Goal: Task Accomplishment & Management: Complete application form

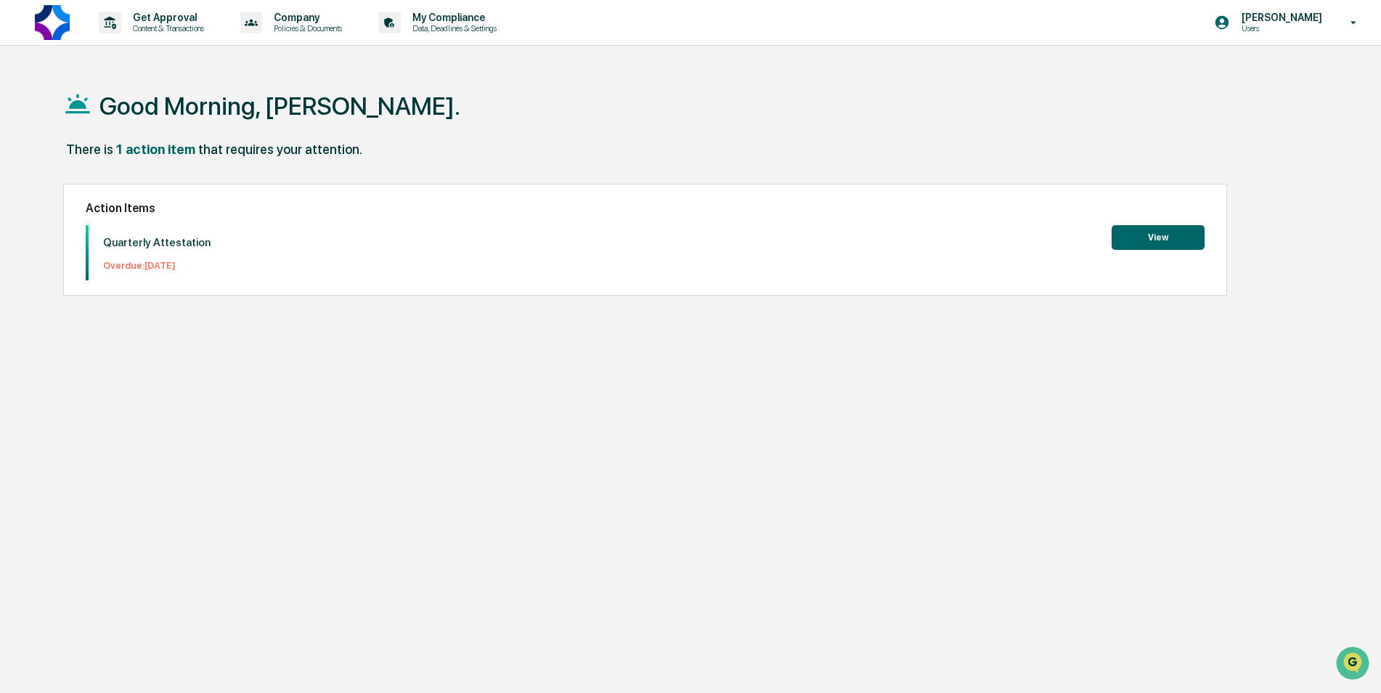
click at [1160, 235] on button "View" at bounding box center [1158, 237] width 93 height 25
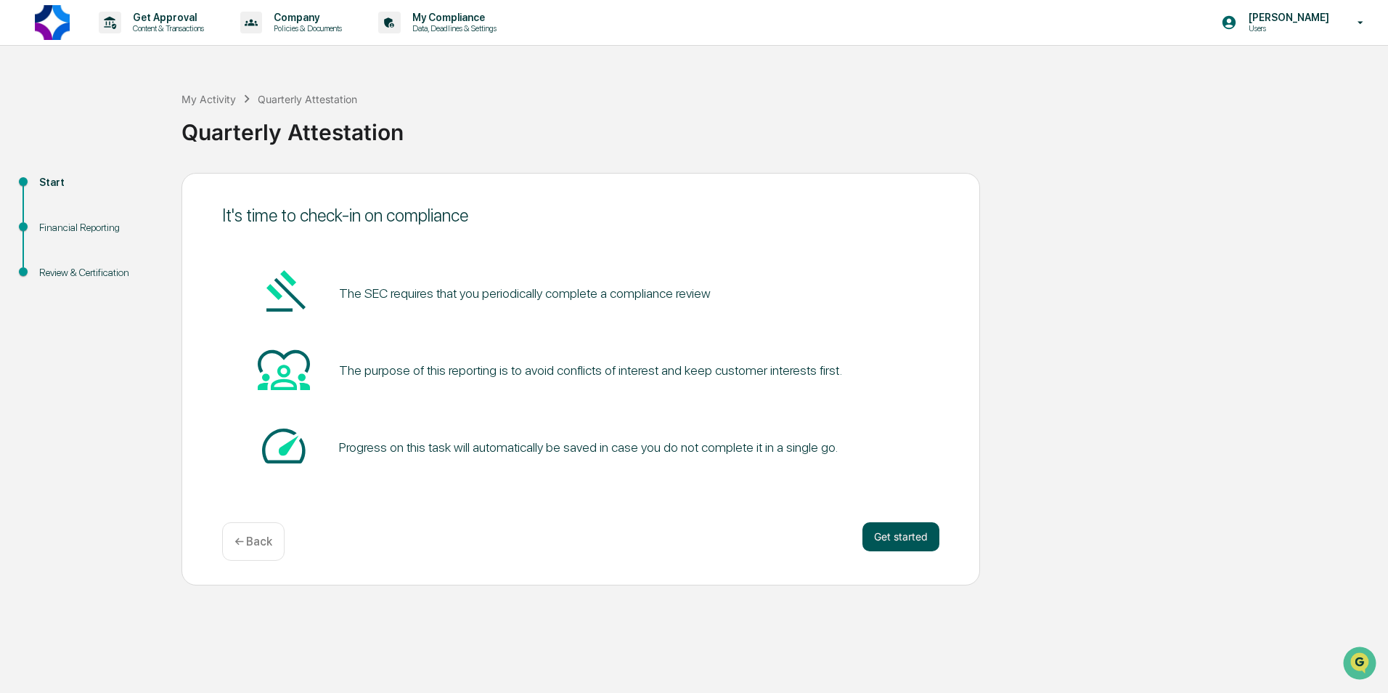
click at [909, 543] on button "Get started" at bounding box center [901, 536] width 77 height 29
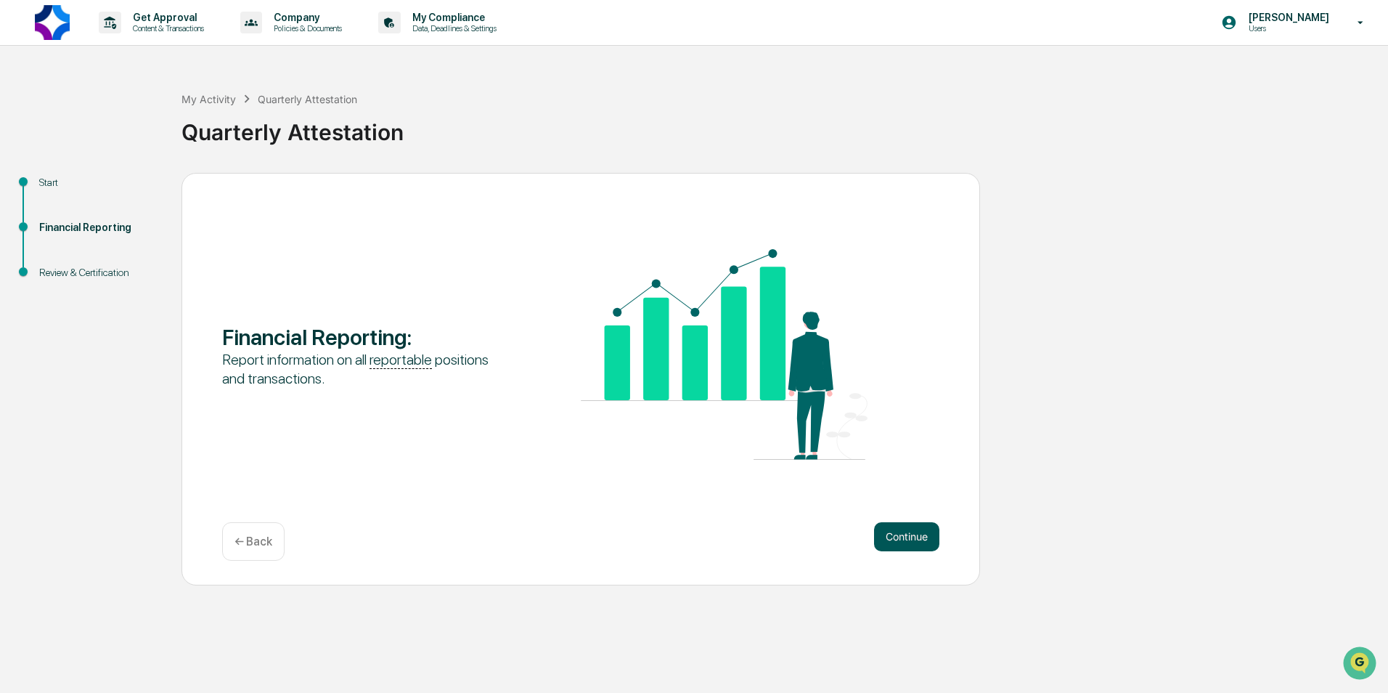
click at [906, 533] on button "Continue" at bounding box center [906, 536] width 65 height 29
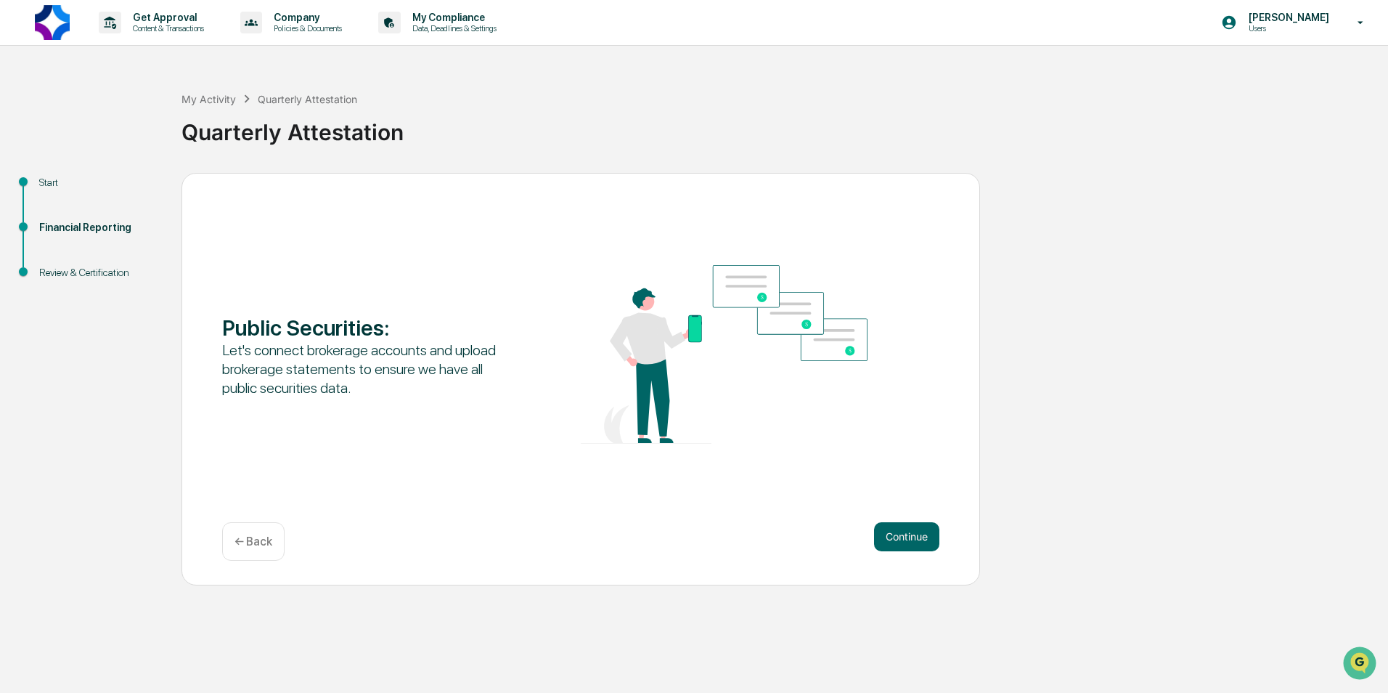
click at [906, 533] on button "Continue" at bounding box center [906, 536] width 65 height 29
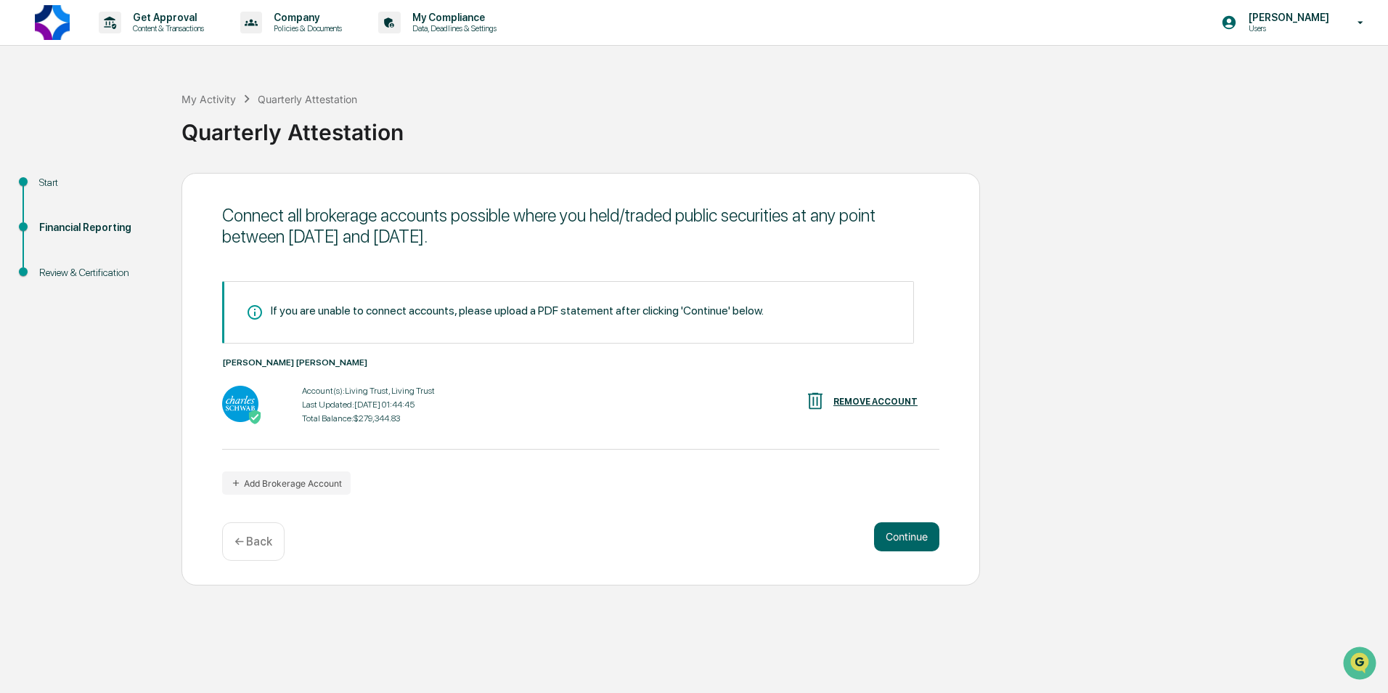
click at [906, 533] on button "Continue" at bounding box center [906, 536] width 65 height 29
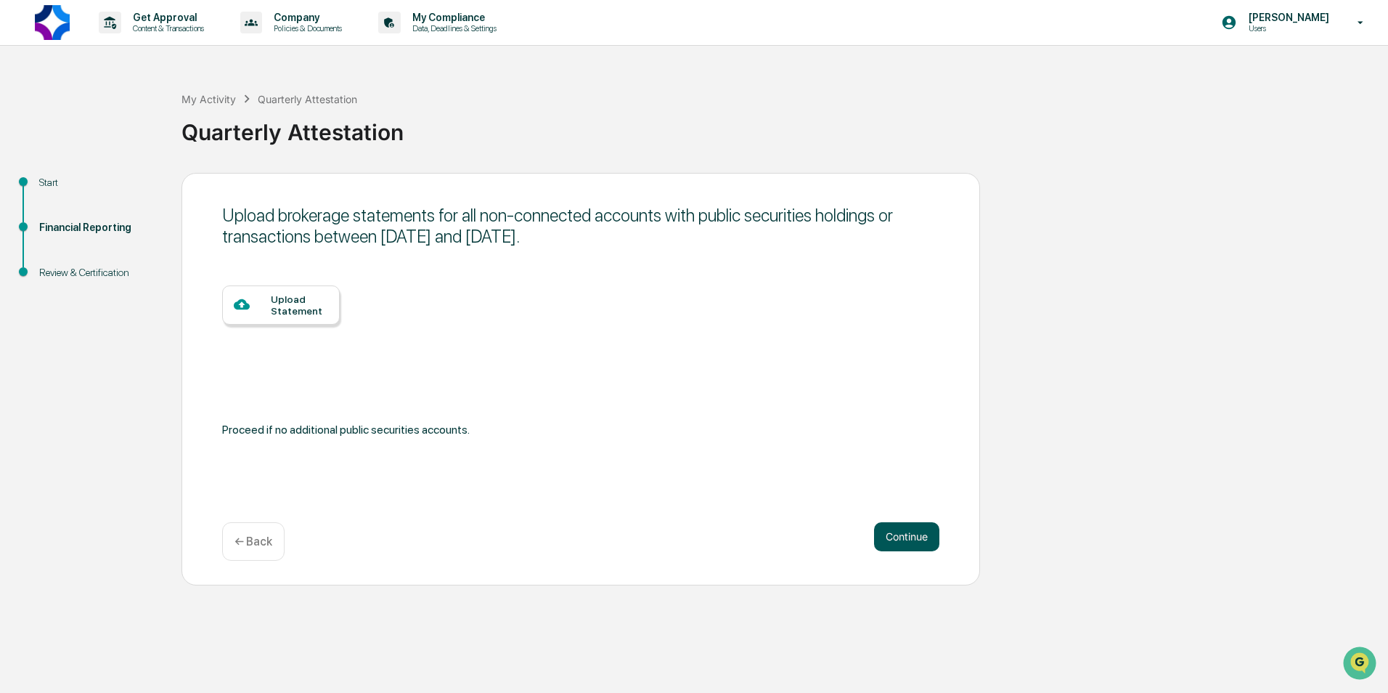
click at [909, 527] on button "Continue" at bounding box center [906, 536] width 65 height 29
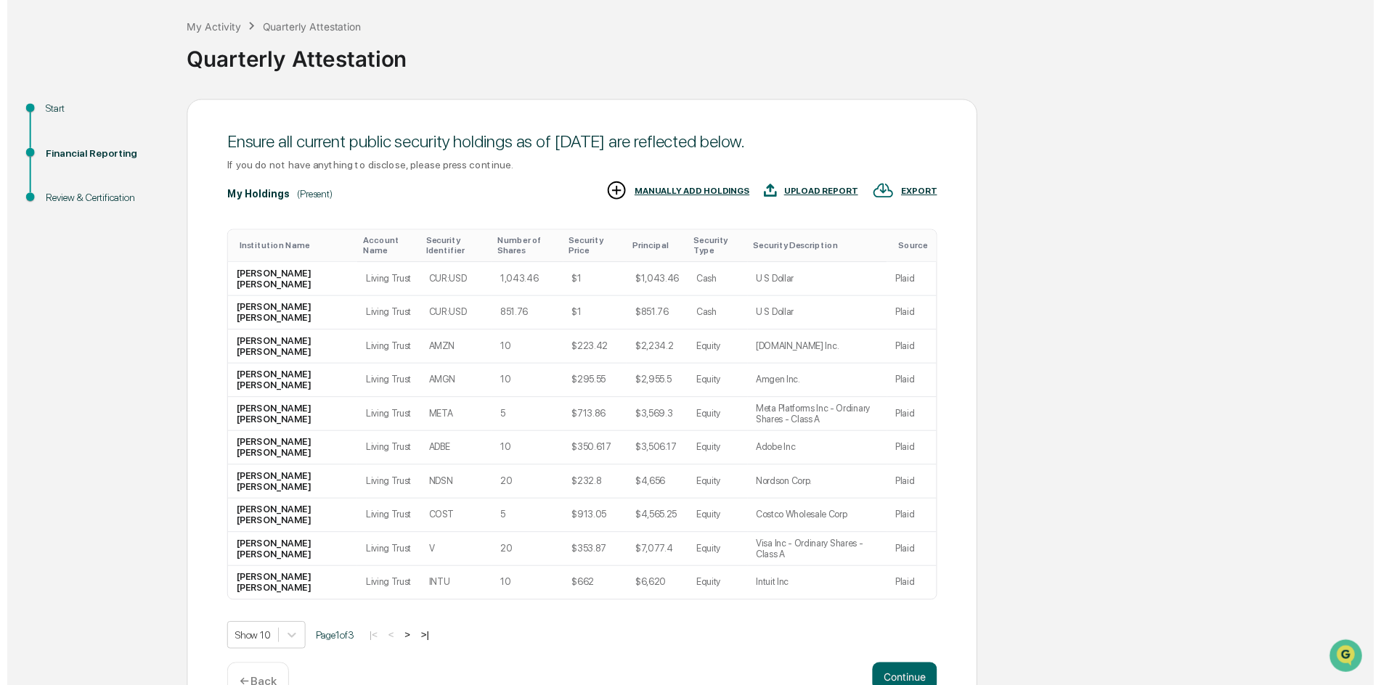
scroll to position [113, 0]
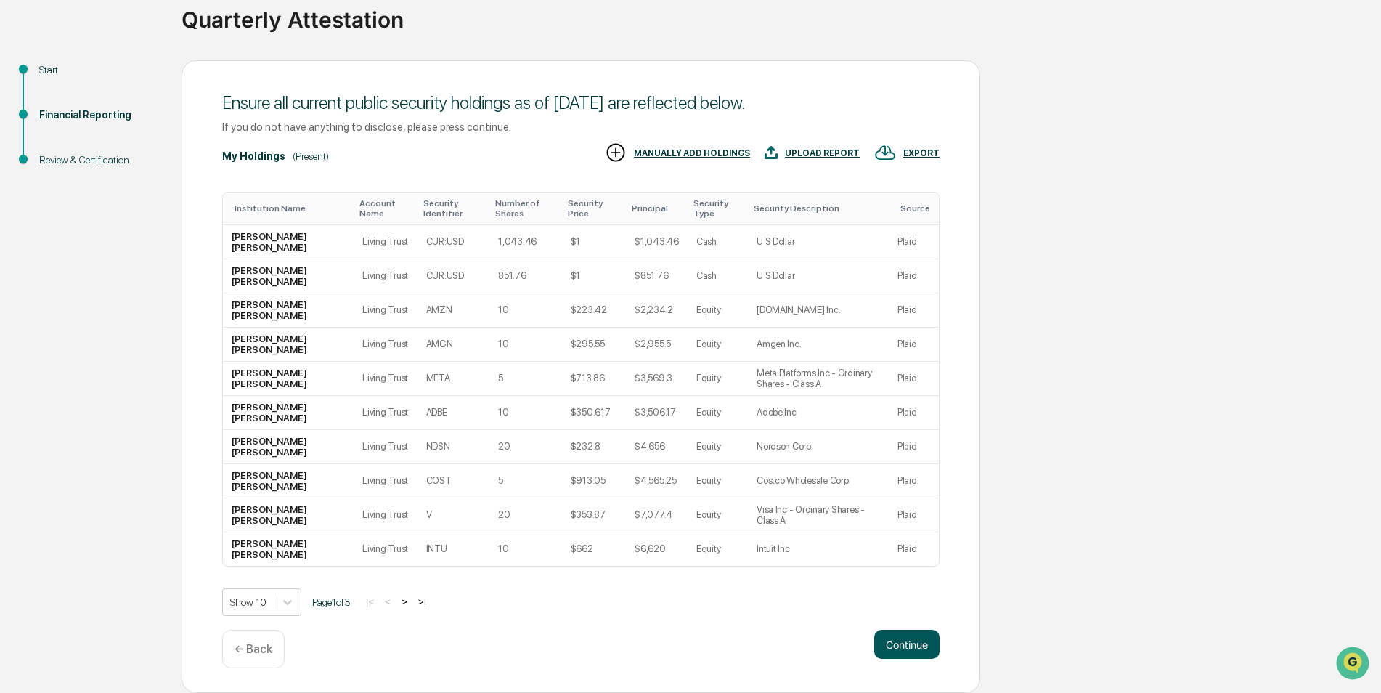
click at [903, 650] on button "Continue" at bounding box center [906, 644] width 65 height 29
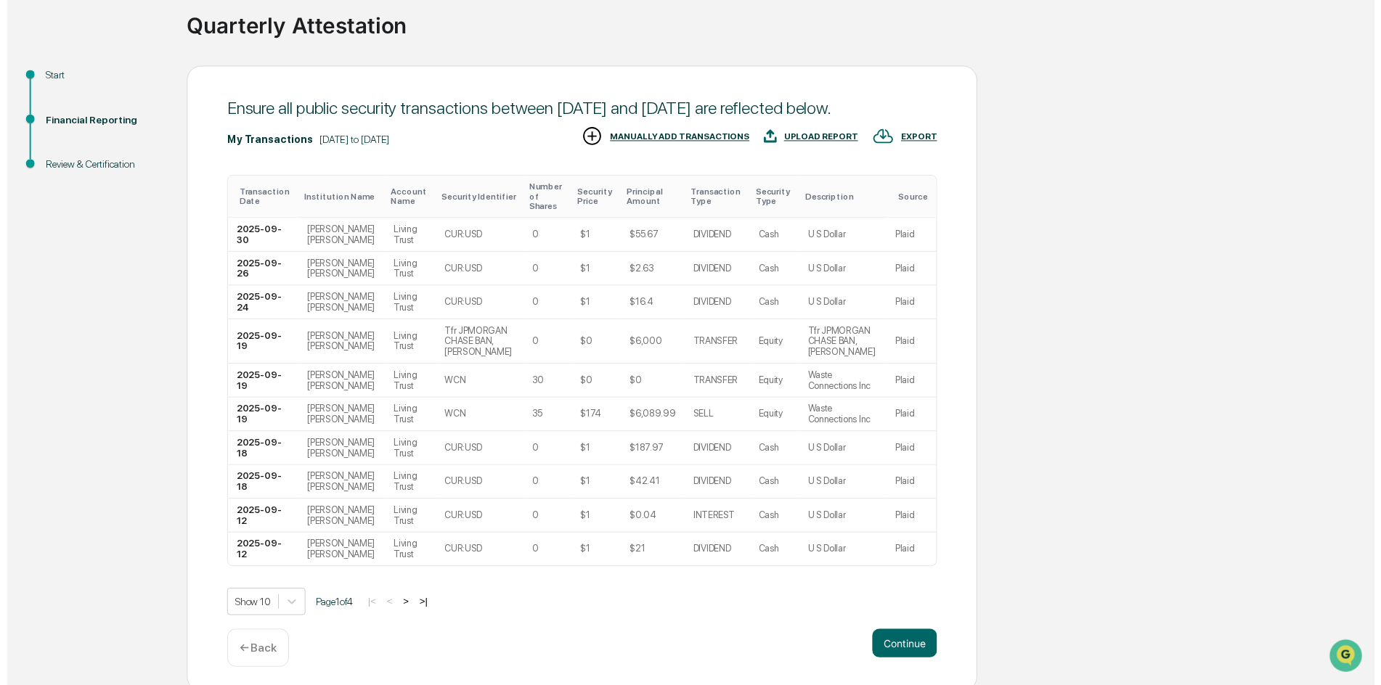
scroll to position [123, 0]
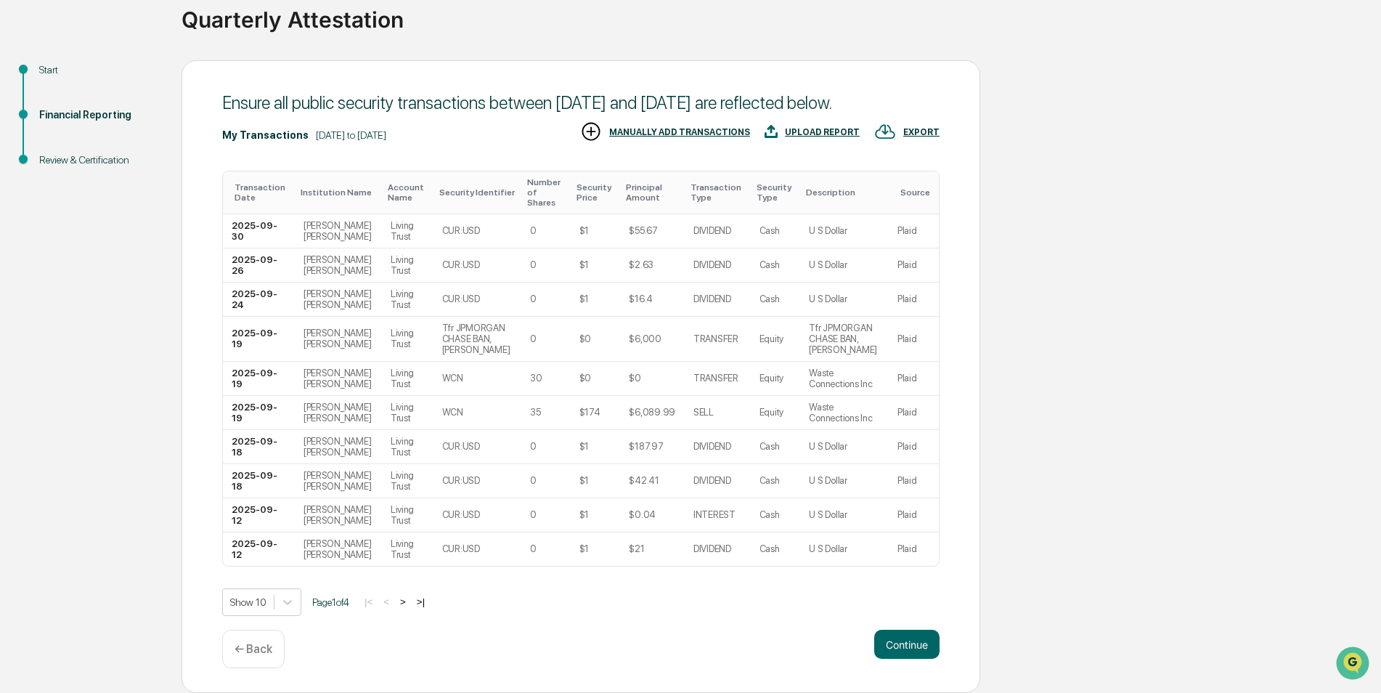
click at [911, 625] on div "Ensure all public security transactions between [DATE] and [DATE] are reflected…" at bounding box center [581, 376] width 799 height 633
click at [898, 643] on button "Continue" at bounding box center [906, 644] width 65 height 29
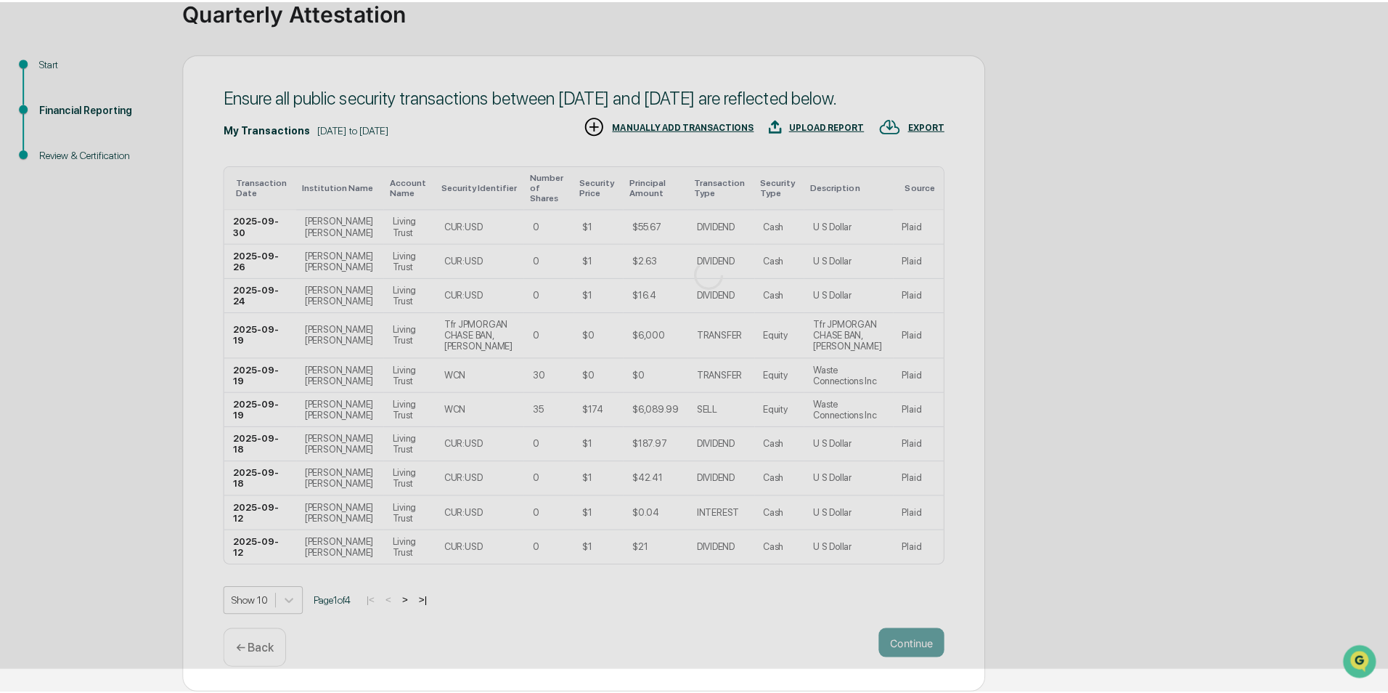
scroll to position [0, 0]
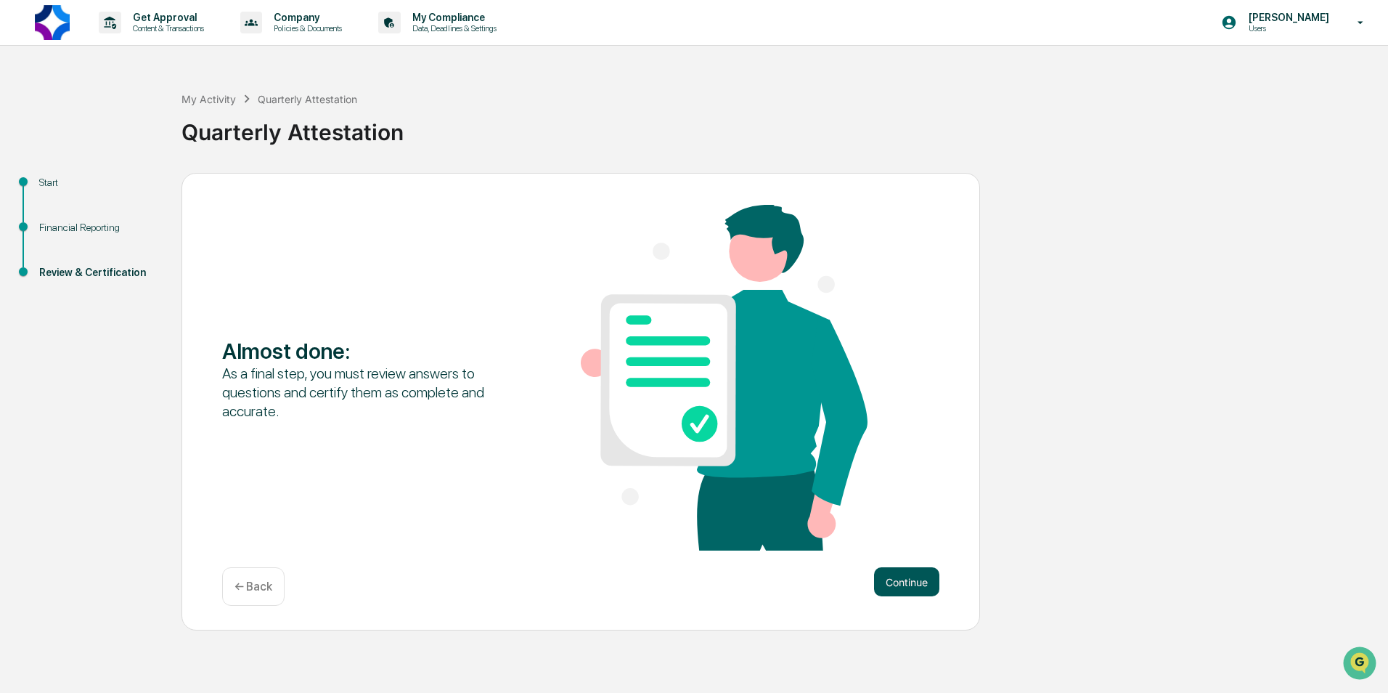
click at [927, 585] on button "Continue" at bounding box center [906, 581] width 65 height 29
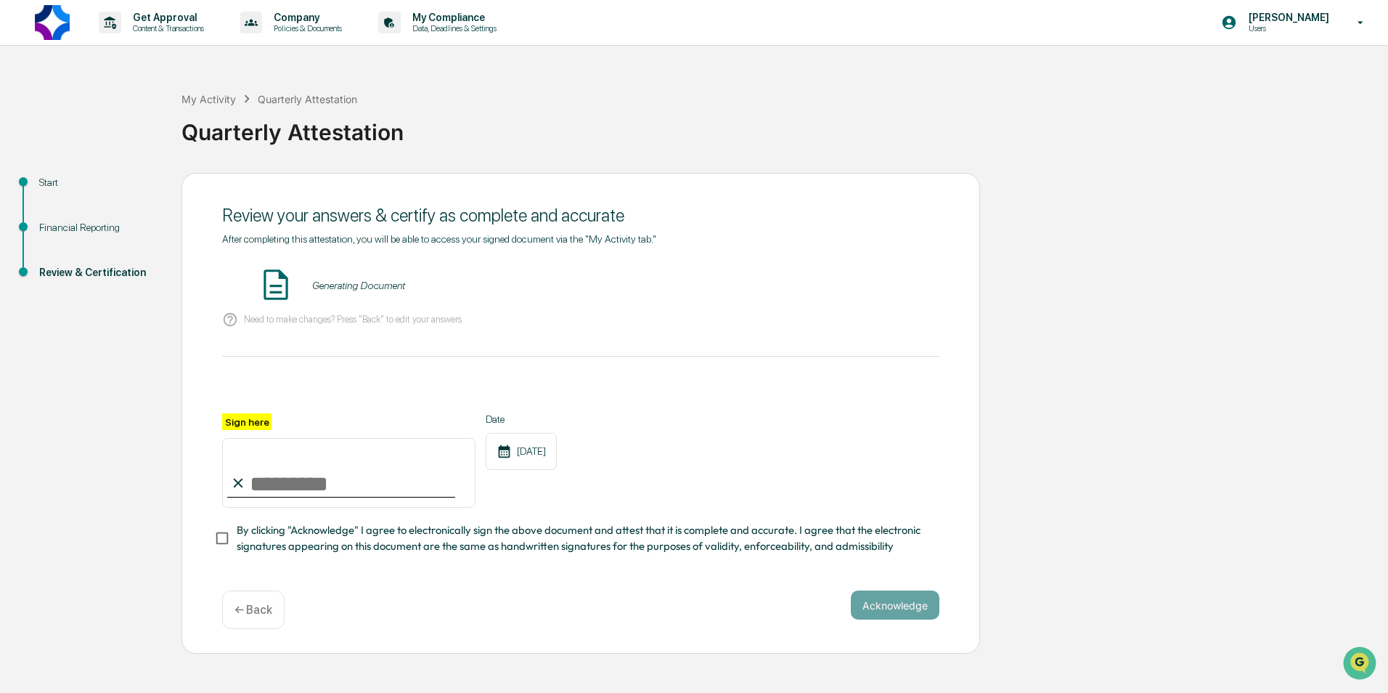
click at [321, 484] on input "Sign here" at bounding box center [348, 473] width 253 height 70
type input "**********"
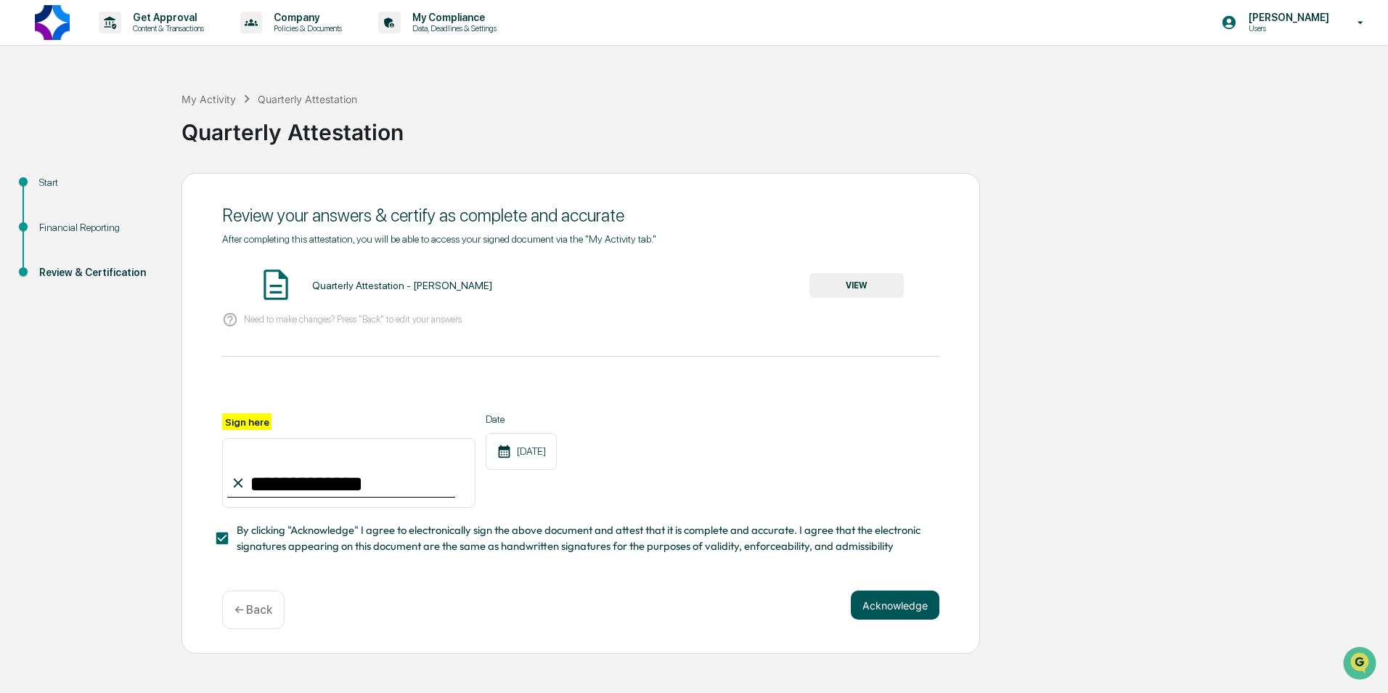
click at [916, 609] on button "Acknowledge" at bounding box center [895, 604] width 89 height 29
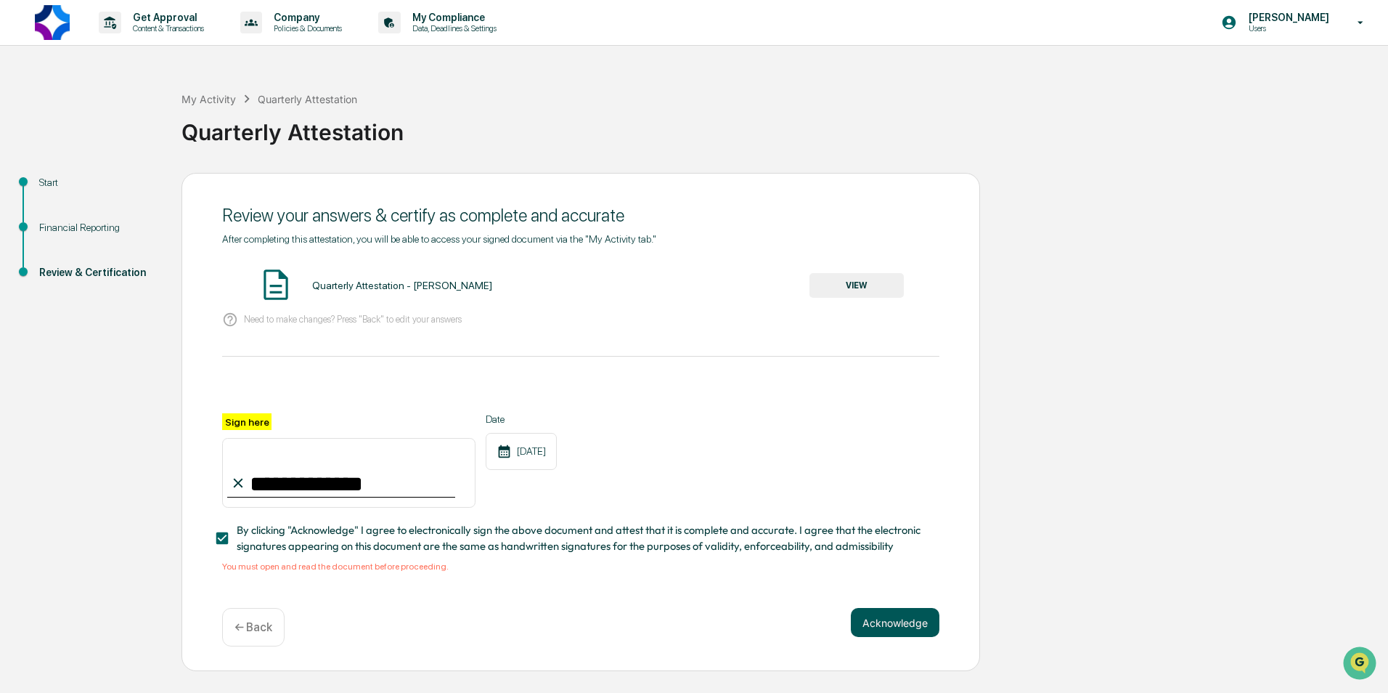
click at [904, 624] on button "Acknowledge" at bounding box center [895, 622] width 89 height 29
click at [898, 626] on button "Acknowledge" at bounding box center [895, 622] width 89 height 29
click at [249, 633] on p "← Back" at bounding box center [254, 627] width 38 height 14
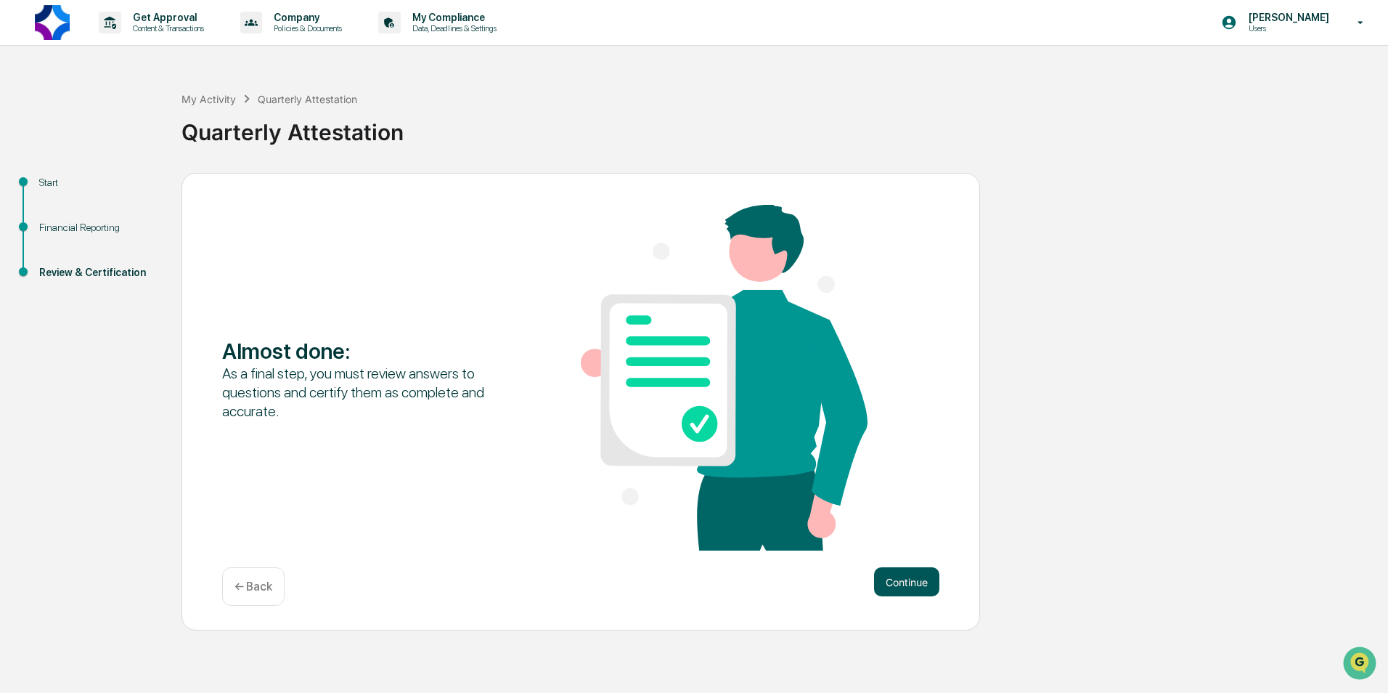
click at [895, 585] on button "Continue" at bounding box center [906, 581] width 65 height 29
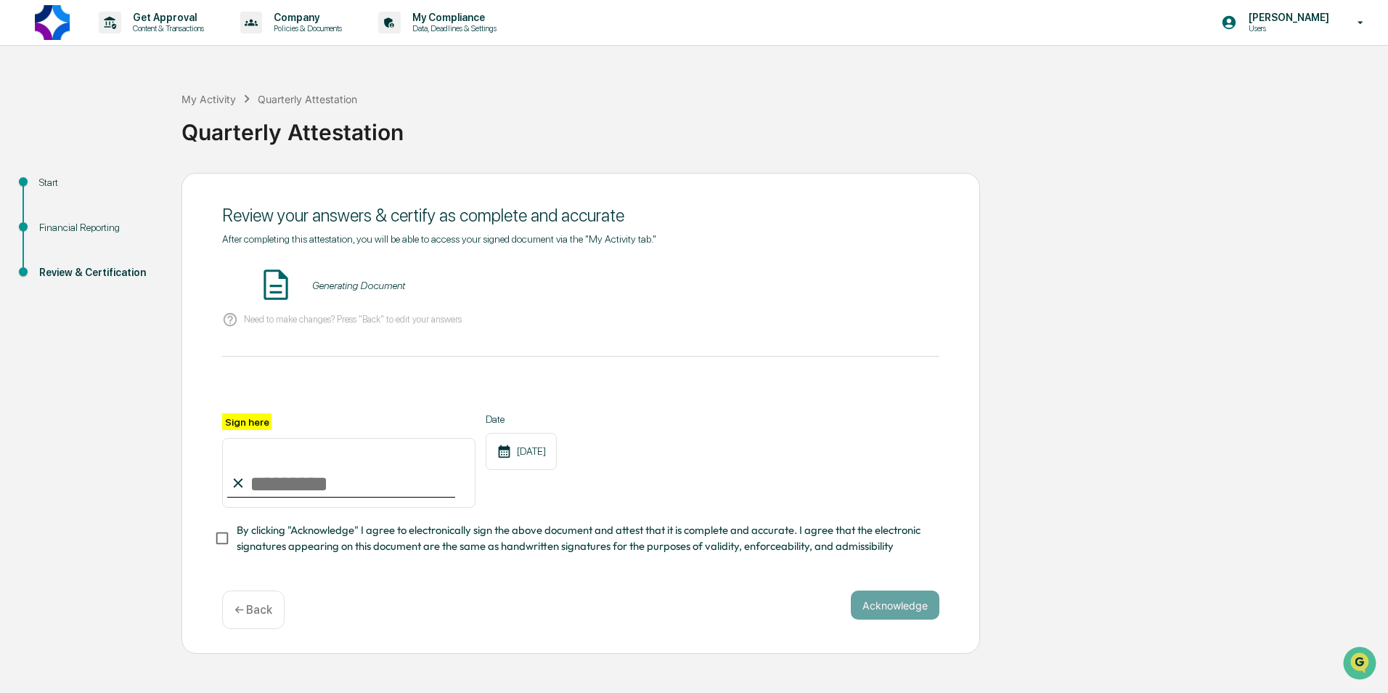
click at [342, 281] on div "Generating Document" at bounding box center [358, 286] width 93 height 12
click at [845, 282] on button "VIEW" at bounding box center [857, 285] width 94 height 25
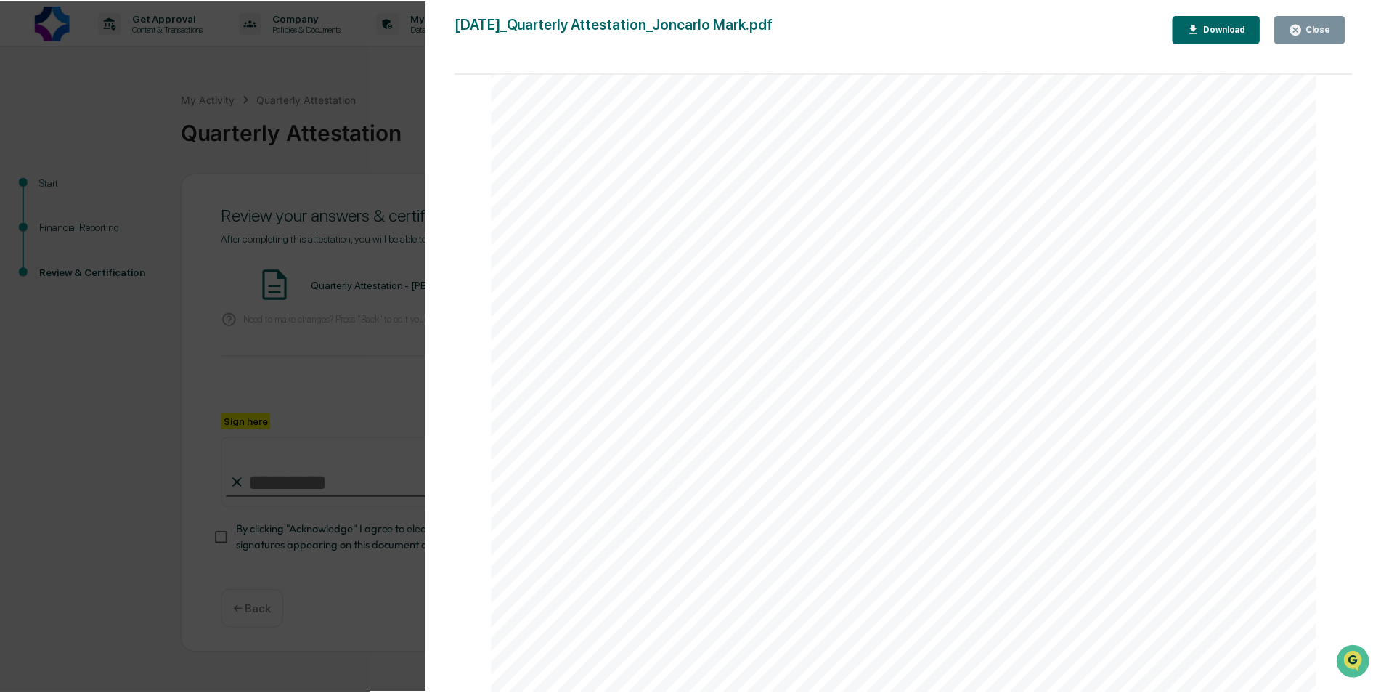
scroll to position [4252, 0]
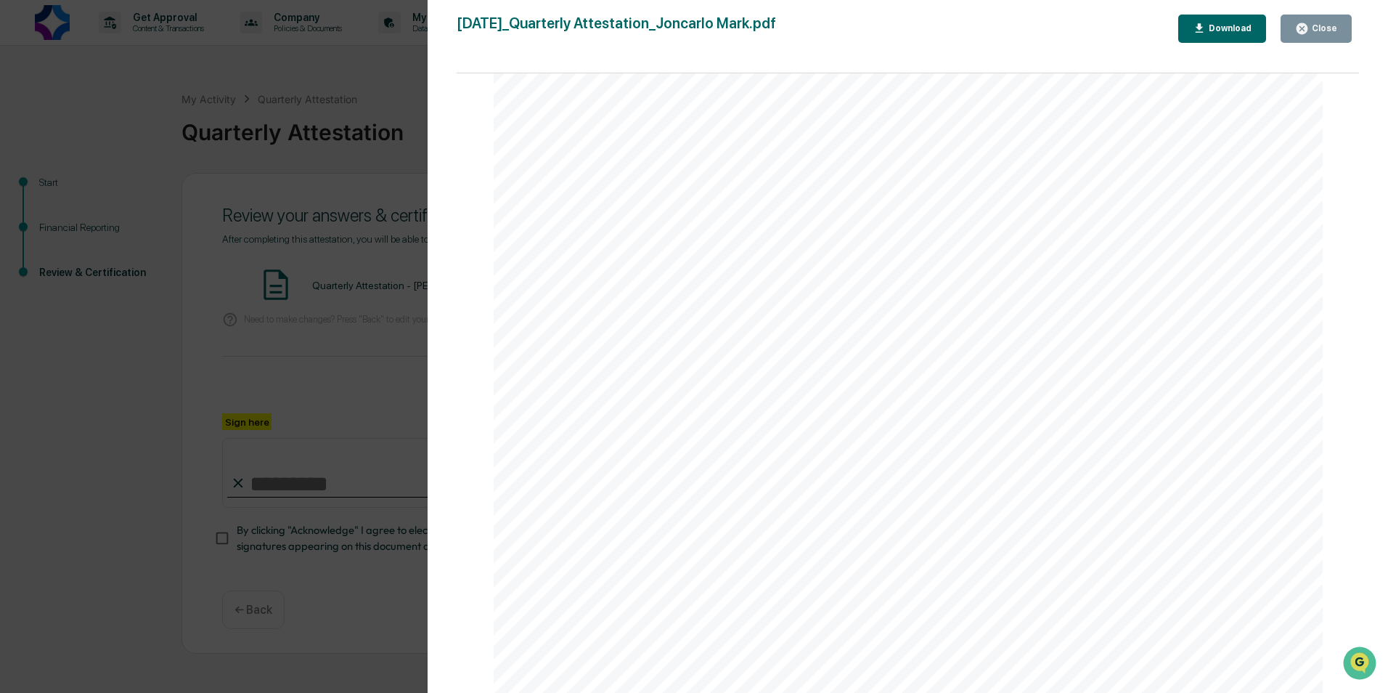
click at [1311, 23] on div "Close" at bounding box center [1323, 28] width 28 height 10
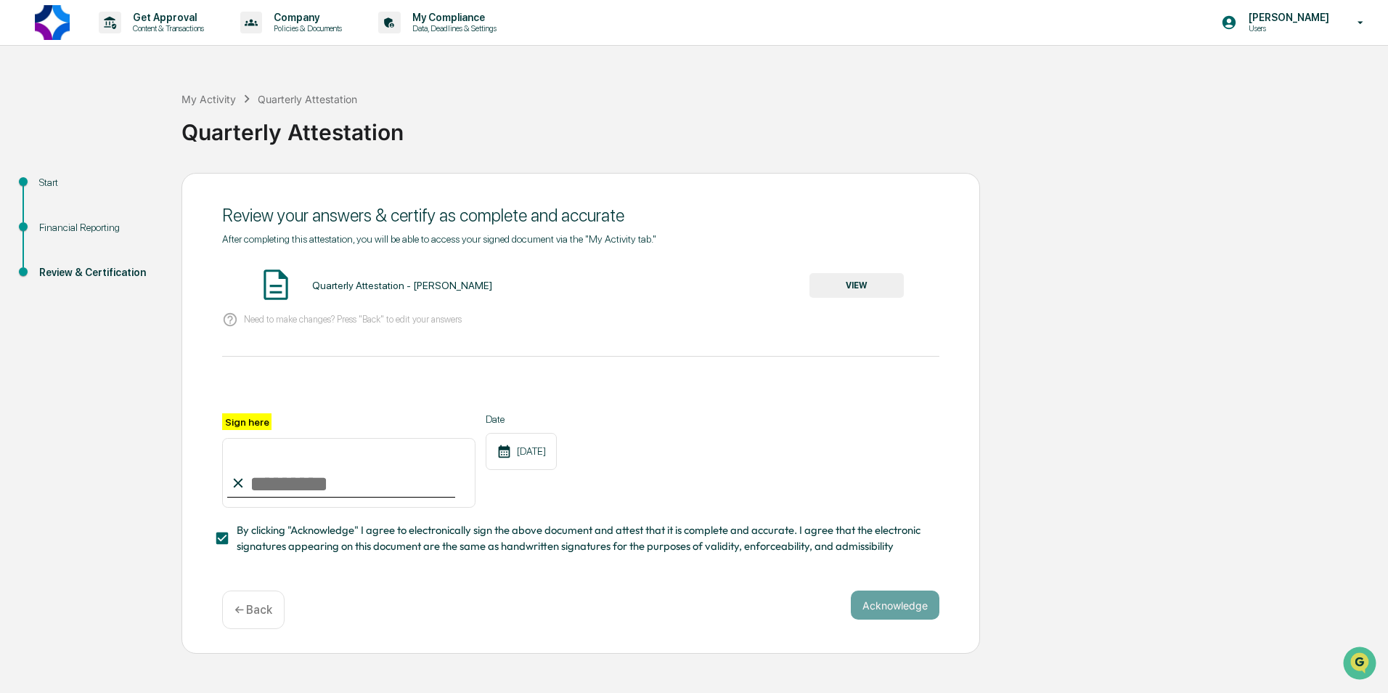
click at [329, 489] on input "Sign here" at bounding box center [348, 473] width 253 height 70
type input "**********"
click at [910, 611] on button "Acknowledge" at bounding box center [895, 604] width 89 height 29
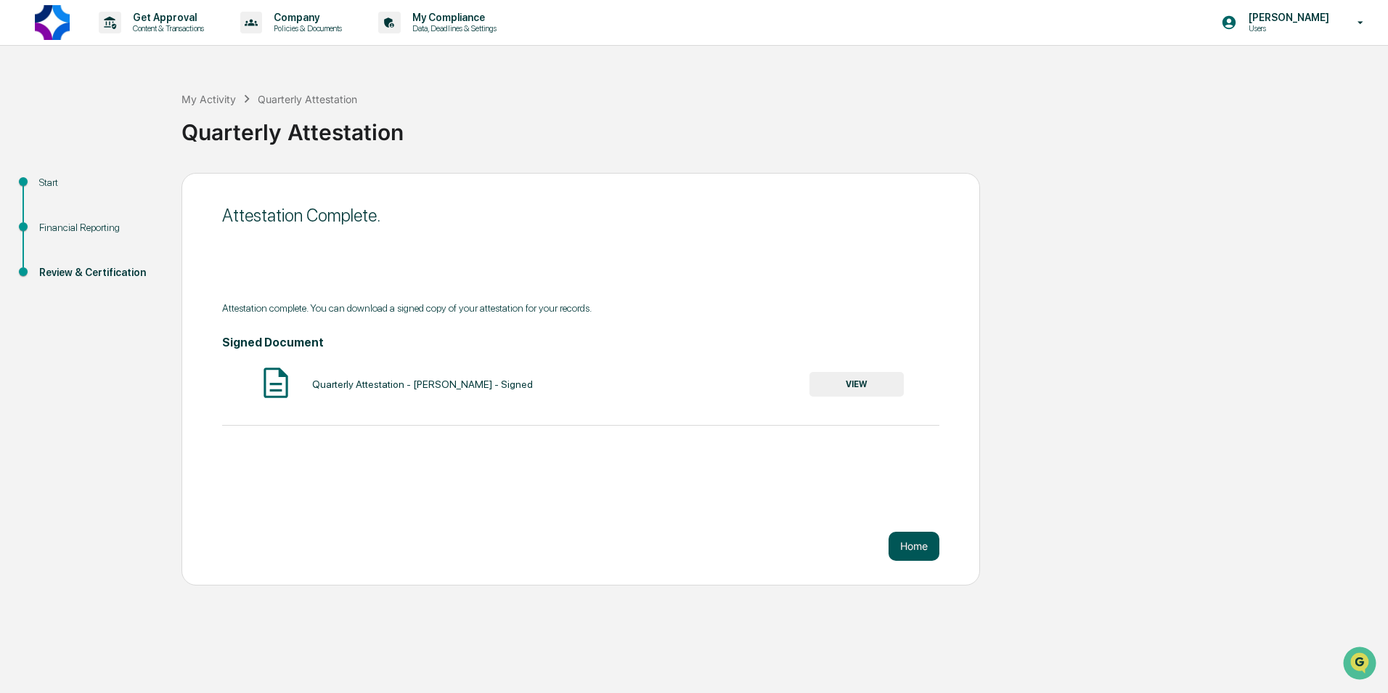
click at [929, 548] on button "Home" at bounding box center [914, 546] width 51 height 29
